Goal: Transaction & Acquisition: Purchase product/service

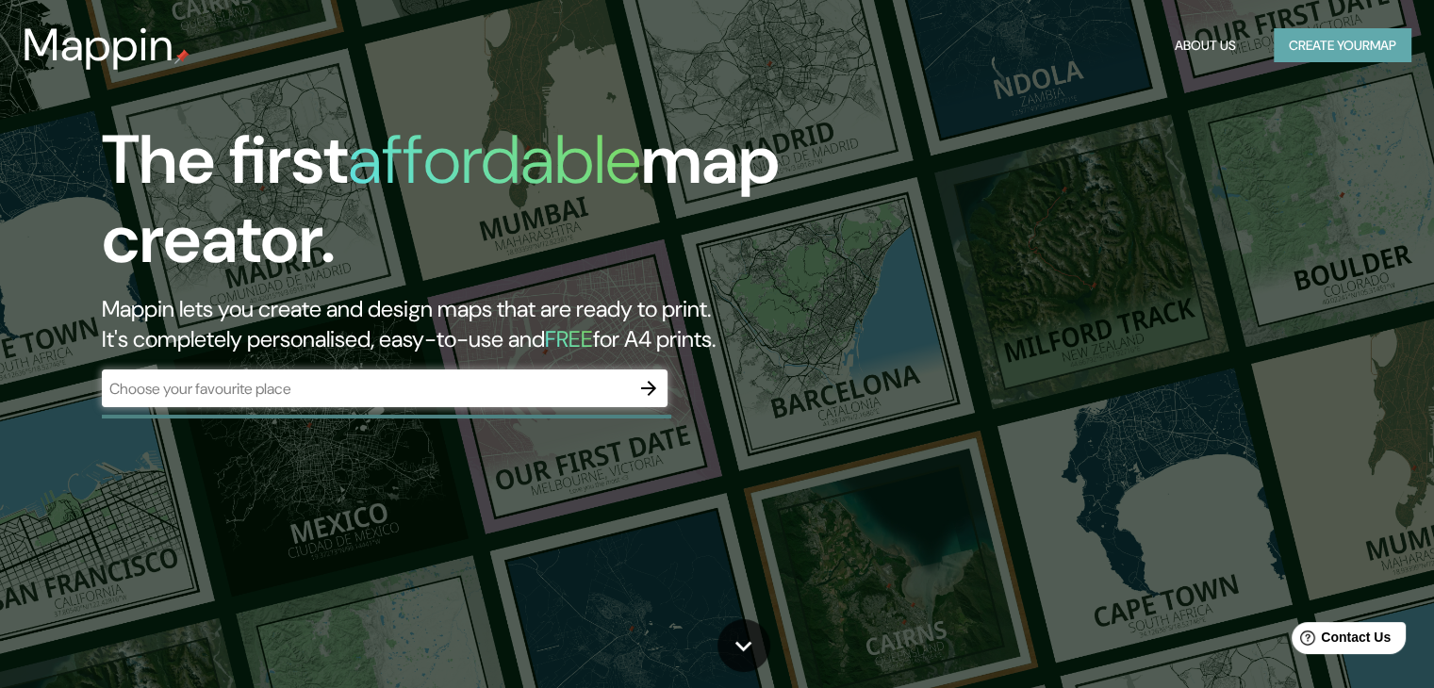
click at [1316, 54] on button "Create your map" at bounding box center [1343, 45] width 138 height 35
click at [1211, 43] on button "About Us" at bounding box center [1205, 45] width 76 height 35
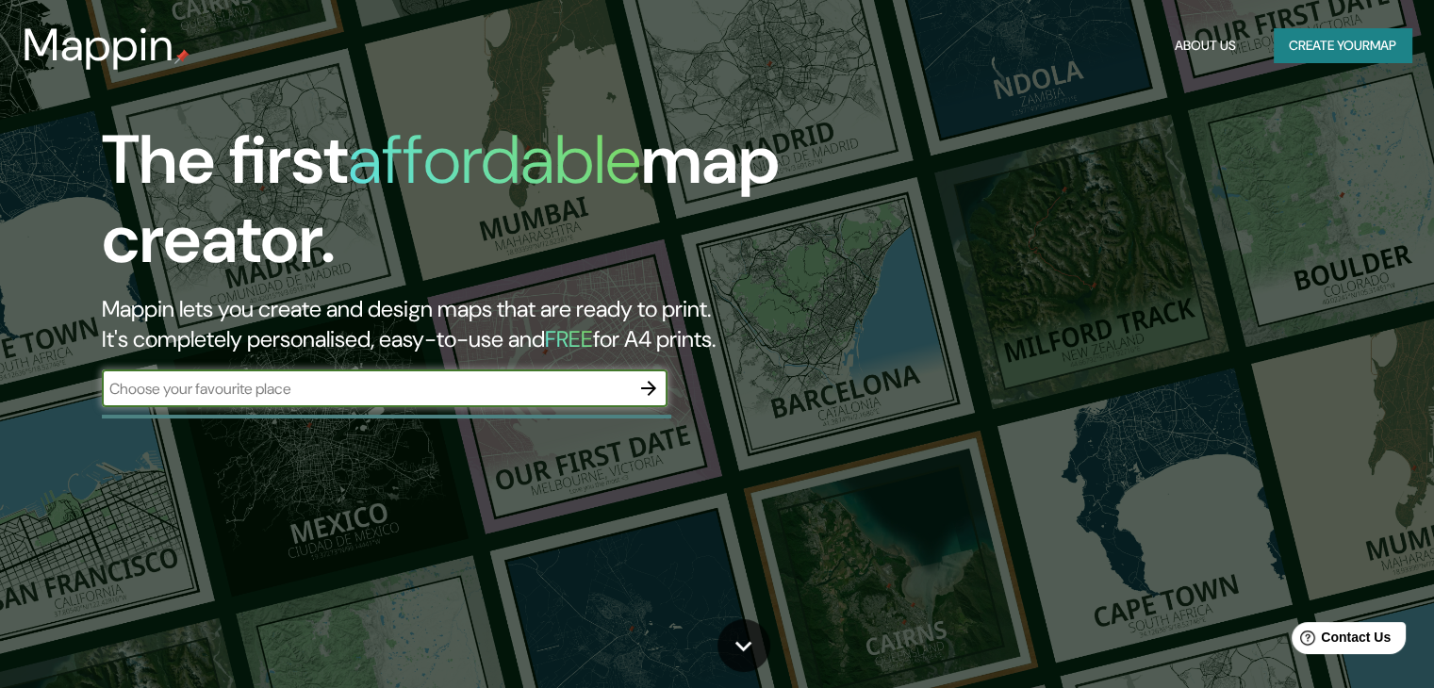
click at [502, 394] on input "text" at bounding box center [366, 389] width 528 height 22
type input "colima"
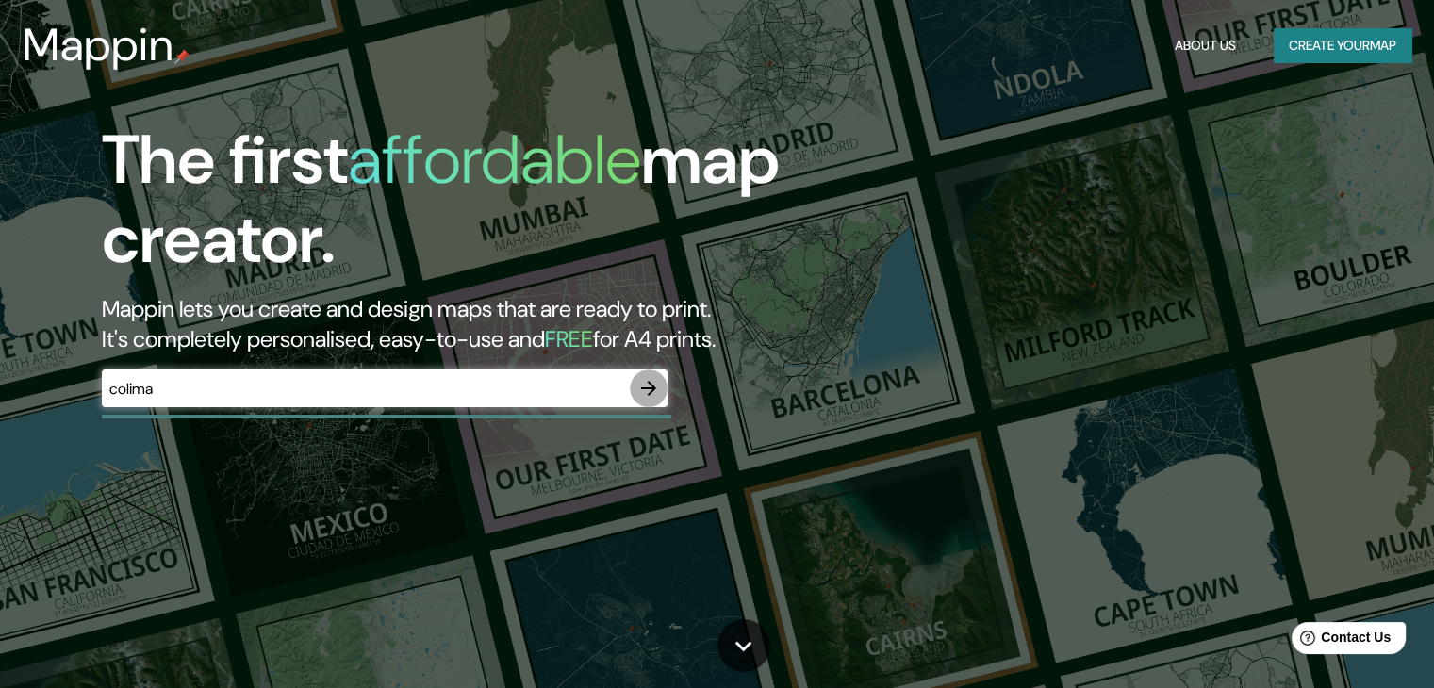
click at [644, 402] on button "button" at bounding box center [649, 389] width 38 height 38
